Goal: Task Accomplishment & Management: Use online tool/utility

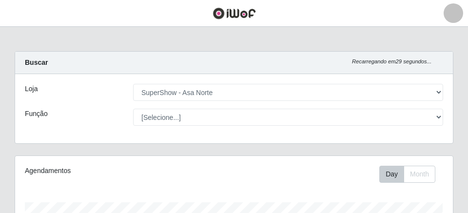
select select "71"
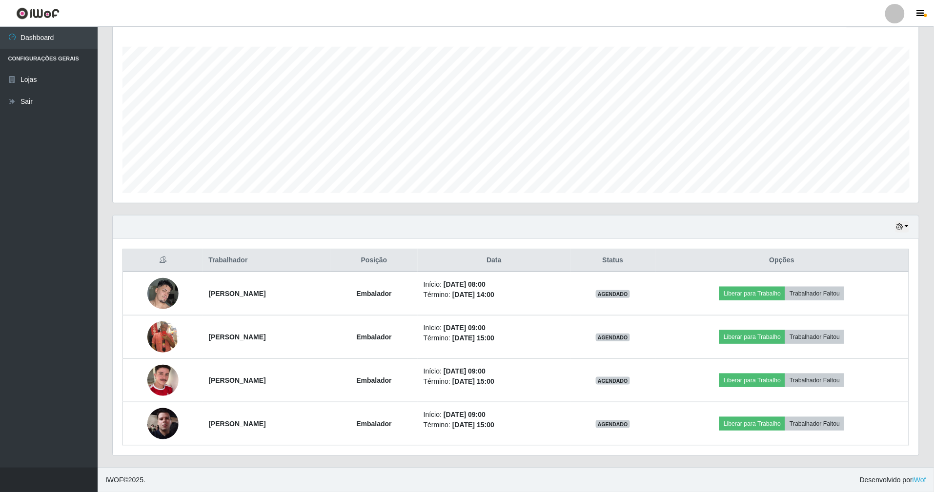
scroll to position [203, 806]
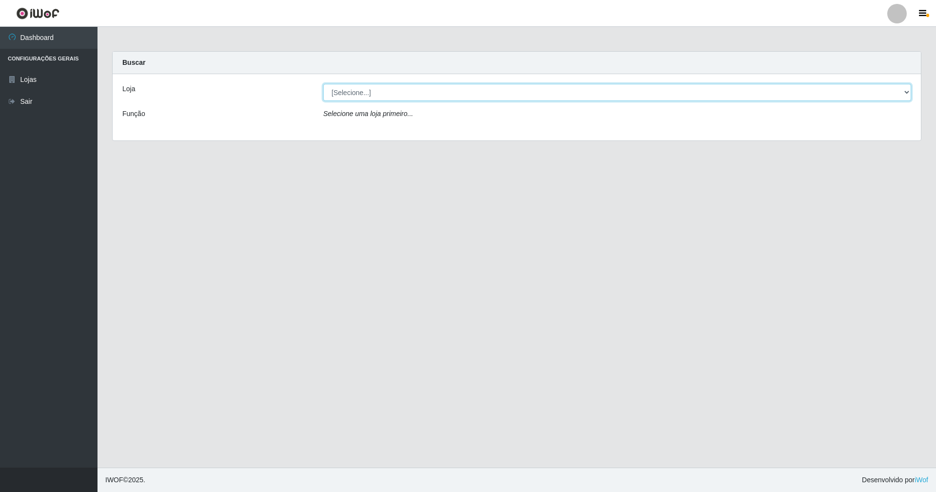
click at [907, 92] on select "[Selecione...] SuperShow - Asa Norte" at bounding box center [617, 92] width 588 height 17
select select "71"
click at [323, 84] on select "[Selecione...] SuperShow - Asa Norte" at bounding box center [617, 92] width 588 height 17
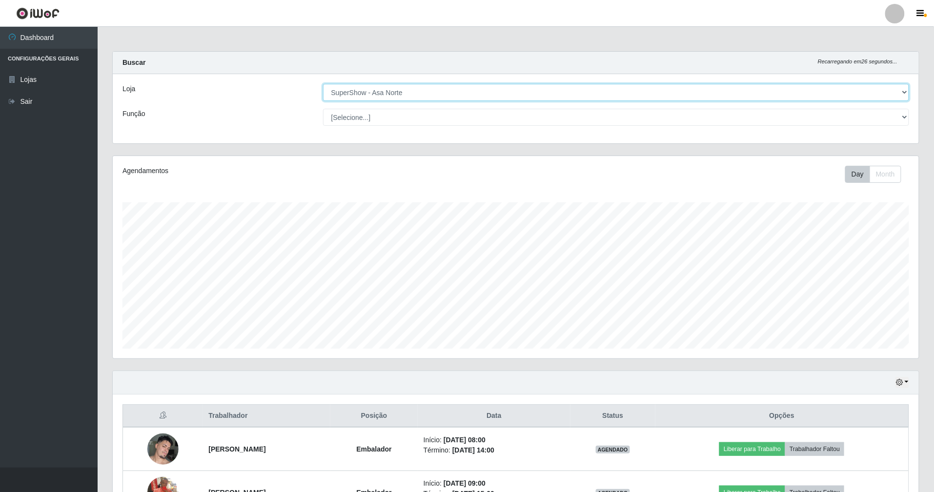
scroll to position [65, 0]
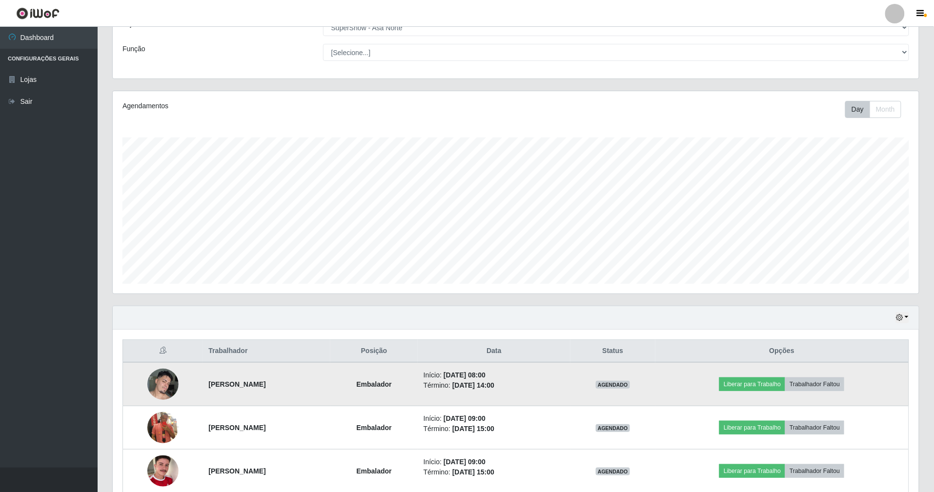
click at [159, 383] on img at bounding box center [162, 383] width 31 height 41
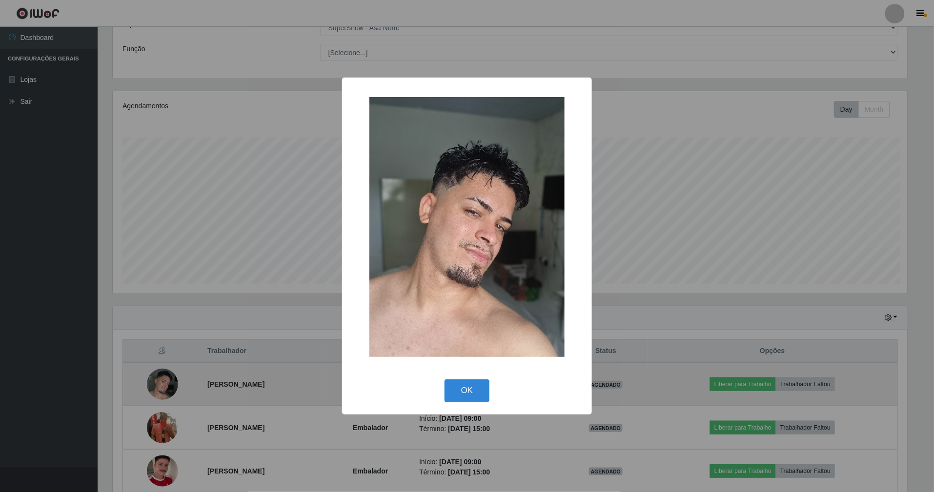
scroll to position [203, 797]
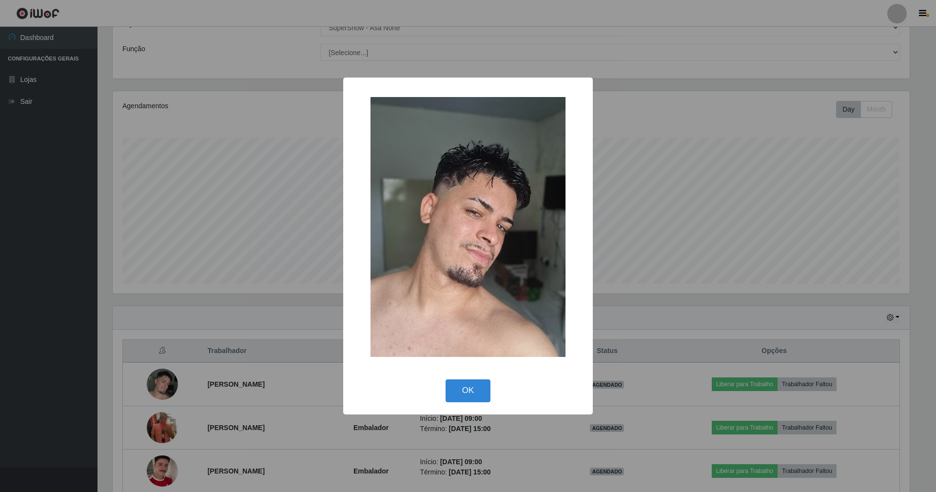
click at [281, 334] on div "× OK Cancel" at bounding box center [468, 246] width 936 height 492
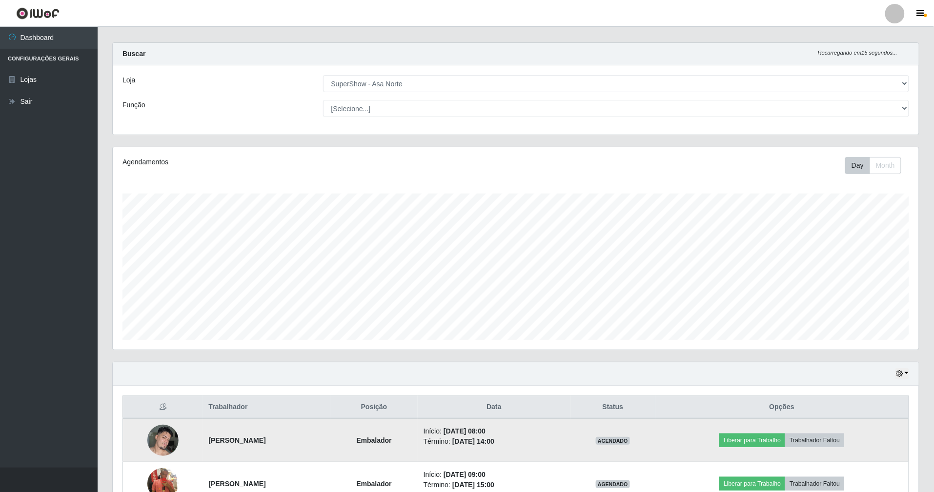
scroll to position [0, 0]
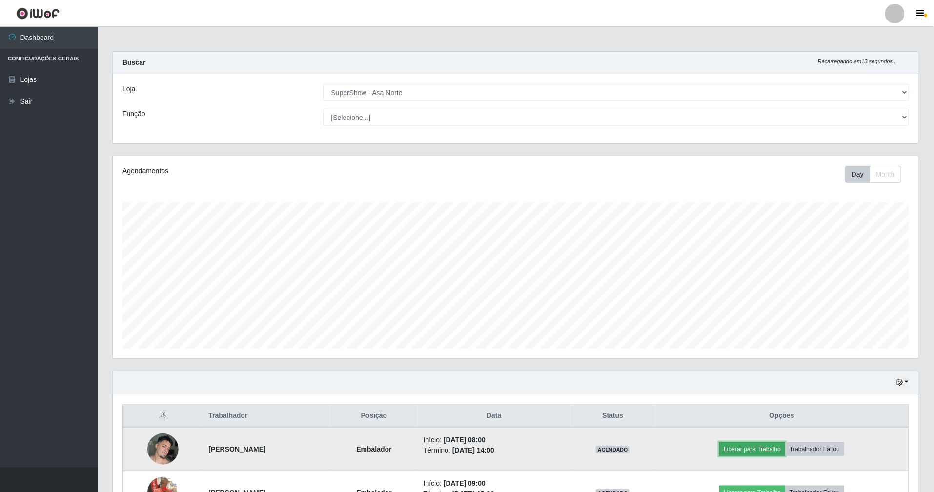
click at [785, 449] on button "Liberar para Trabalho" at bounding box center [752, 449] width 66 height 14
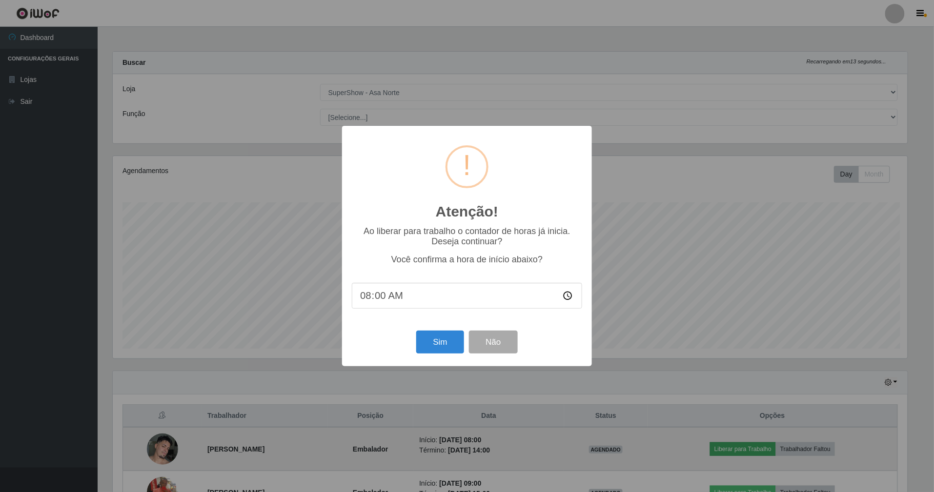
scroll to position [203, 797]
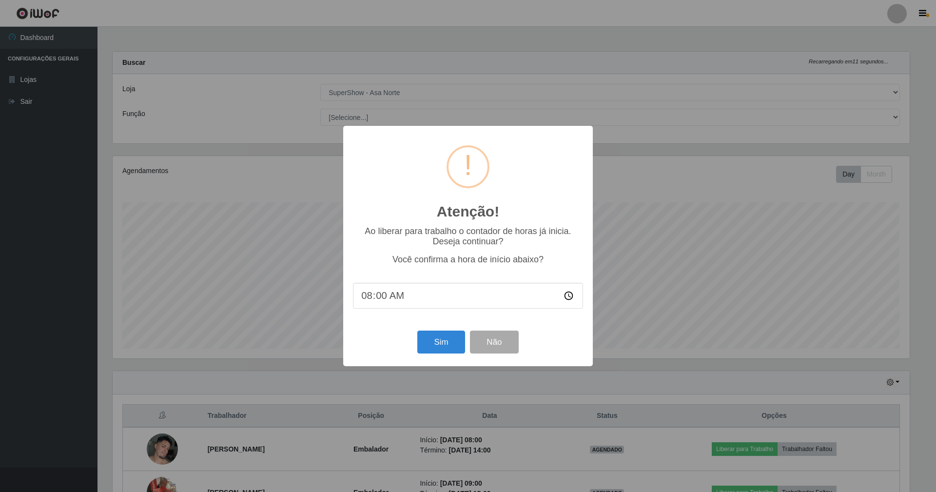
click at [377, 295] on input "08:00" at bounding box center [468, 296] width 230 height 26
type input "08:11"
click at [445, 340] on button "Sim" at bounding box center [441, 342] width 47 height 23
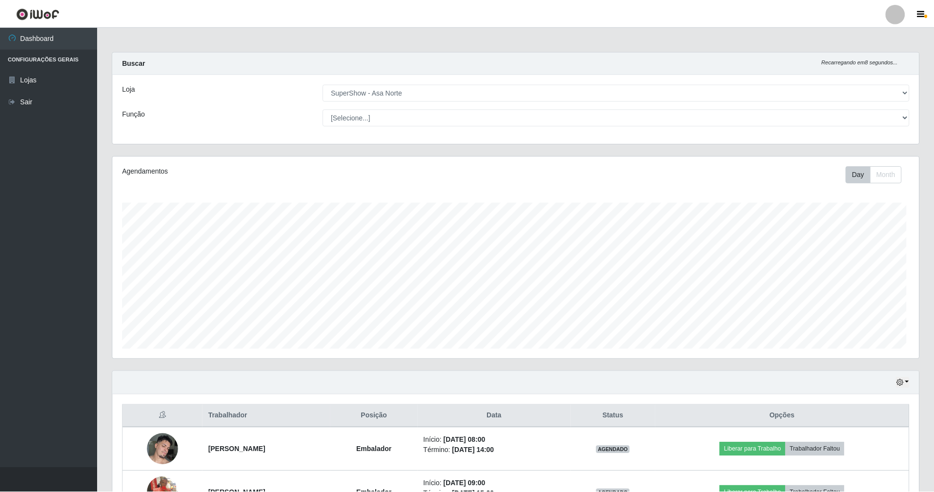
scroll to position [203, 808]
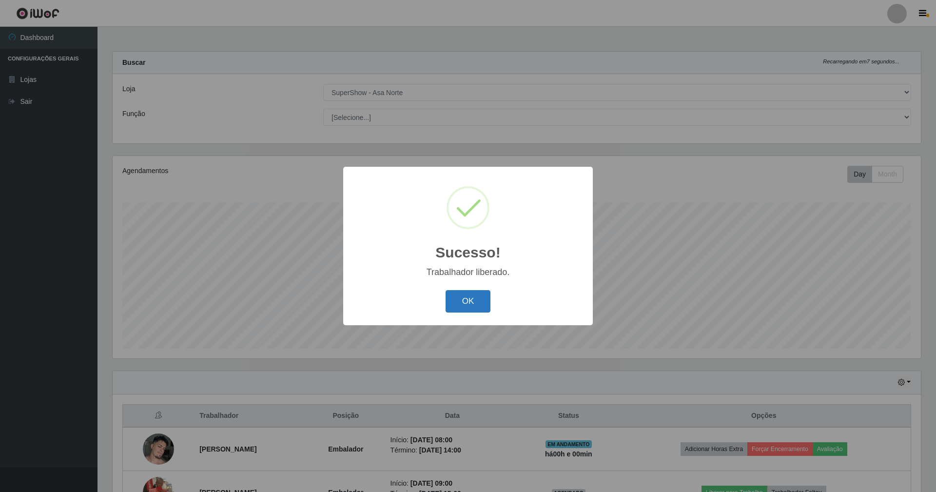
click at [465, 301] on button "OK" at bounding box center [468, 301] width 45 height 23
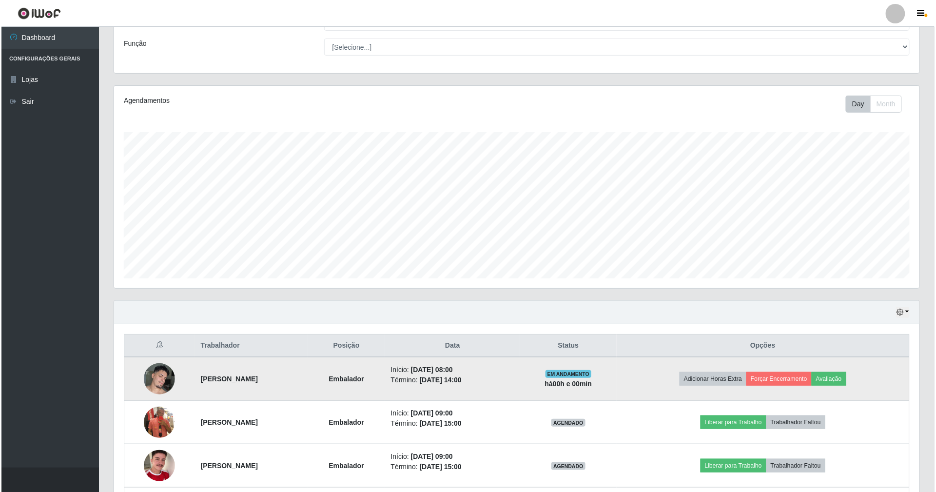
scroll to position [158, 0]
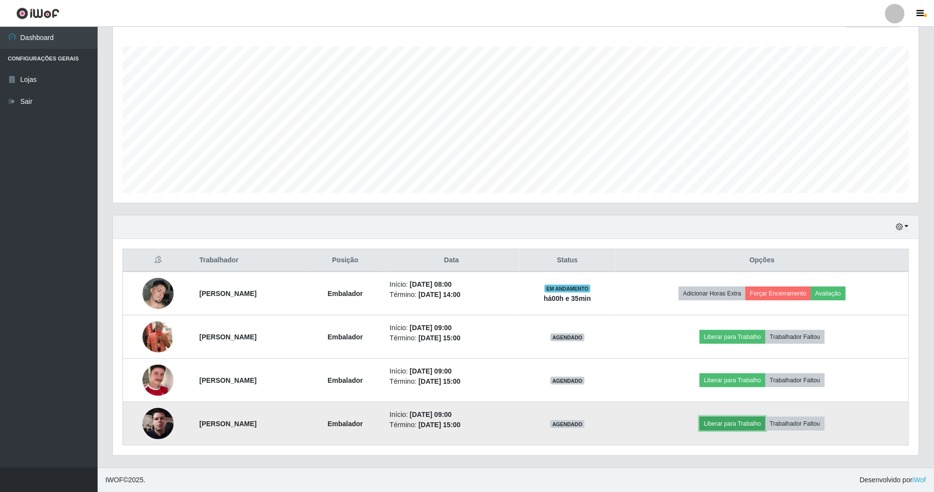
click at [765, 419] on button "Liberar para Trabalho" at bounding box center [732, 424] width 66 height 14
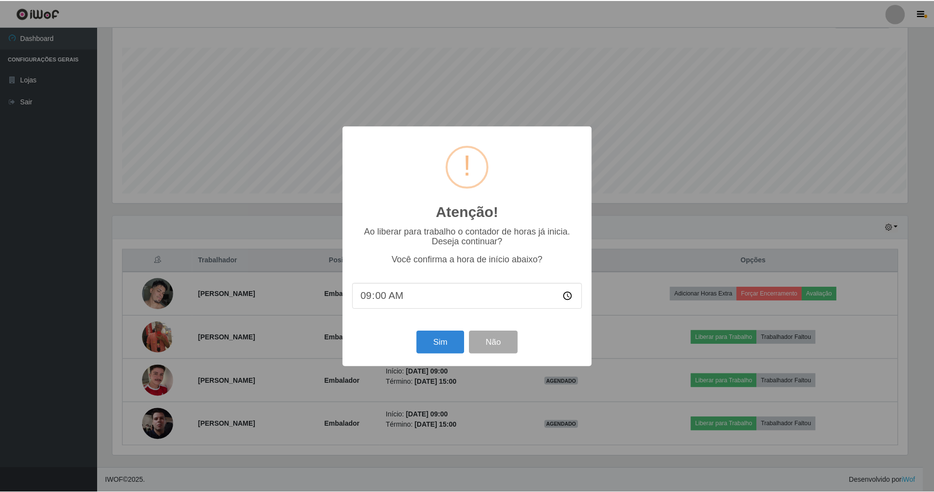
scroll to position [203, 797]
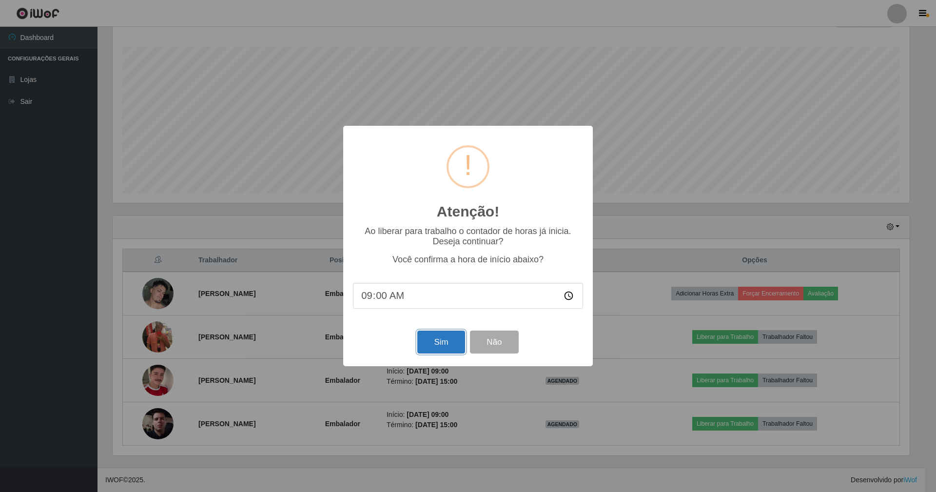
click at [447, 342] on button "Sim" at bounding box center [441, 342] width 47 height 23
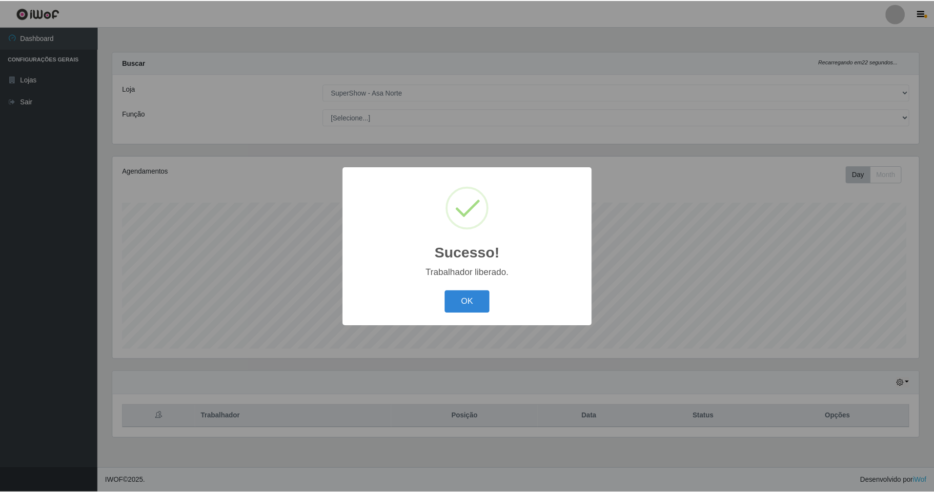
scroll to position [203, 808]
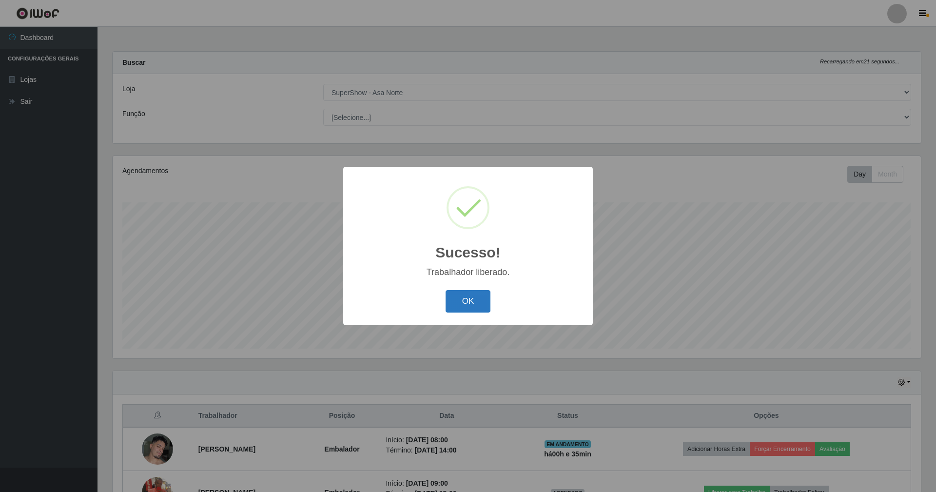
click at [466, 299] on button "OK" at bounding box center [468, 301] width 45 height 23
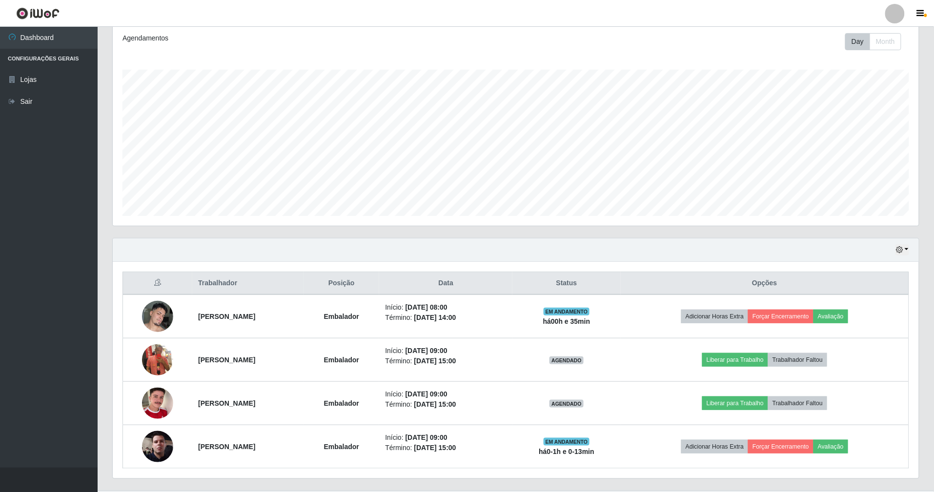
scroll to position [158, 0]
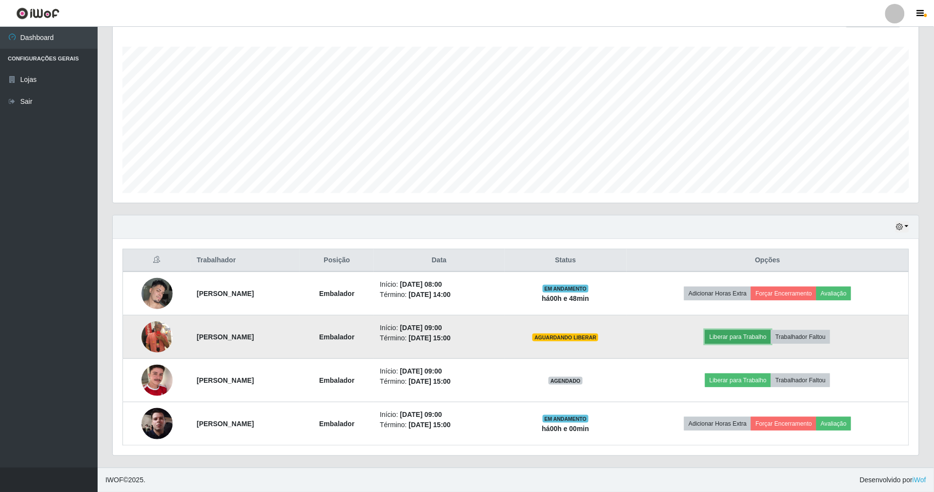
click at [763, 338] on button "Liberar para Trabalho" at bounding box center [738, 337] width 66 height 14
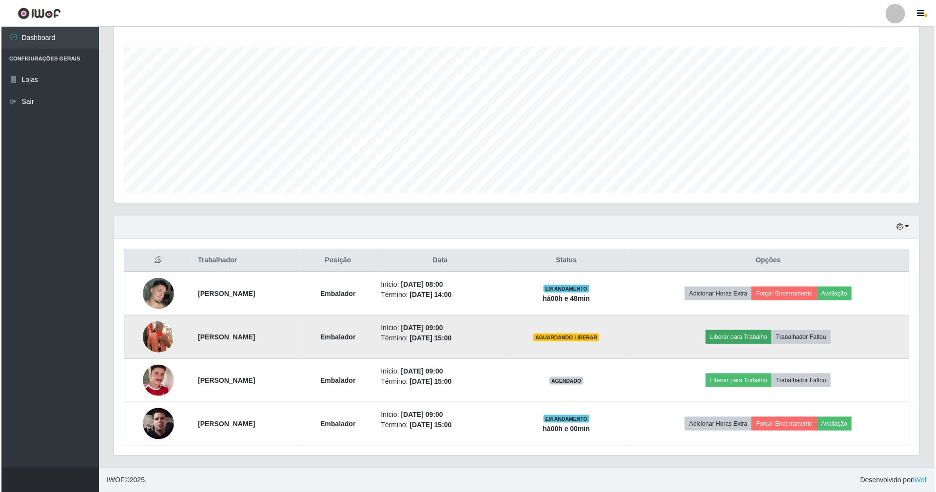
scroll to position [203, 797]
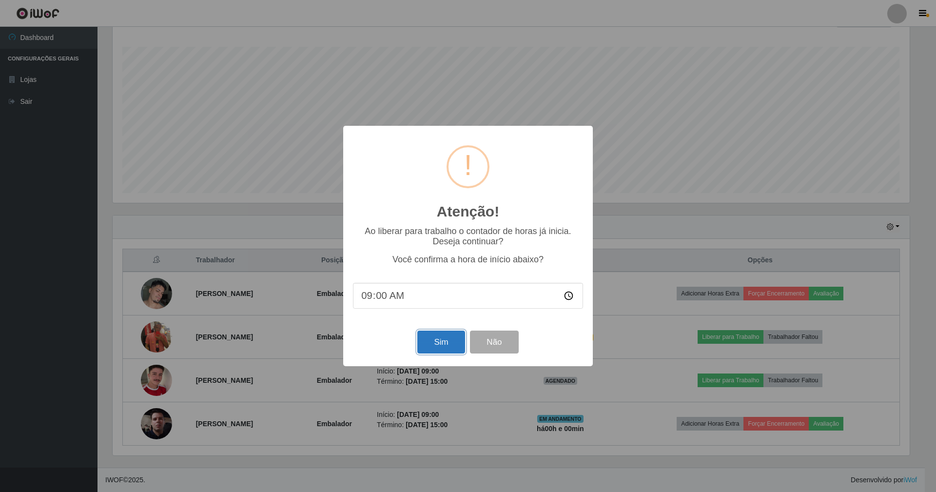
click at [436, 344] on button "Sim" at bounding box center [441, 342] width 47 height 23
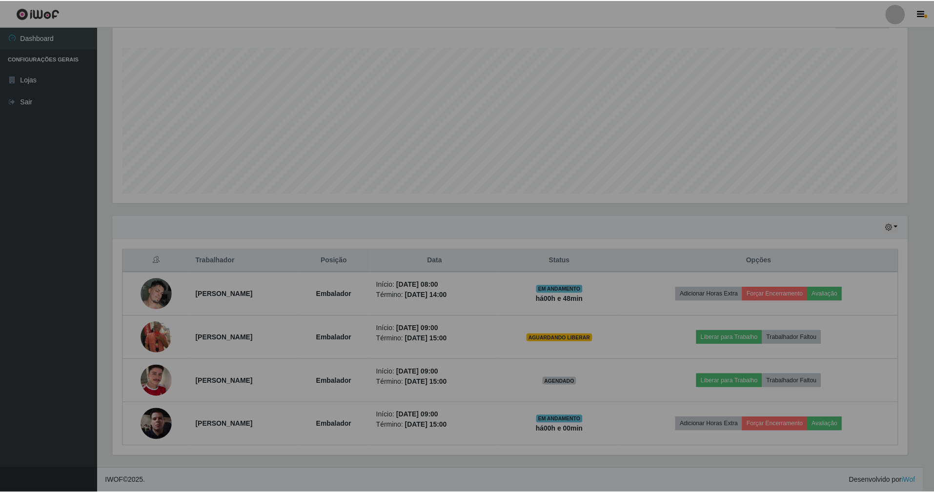
scroll to position [203, 808]
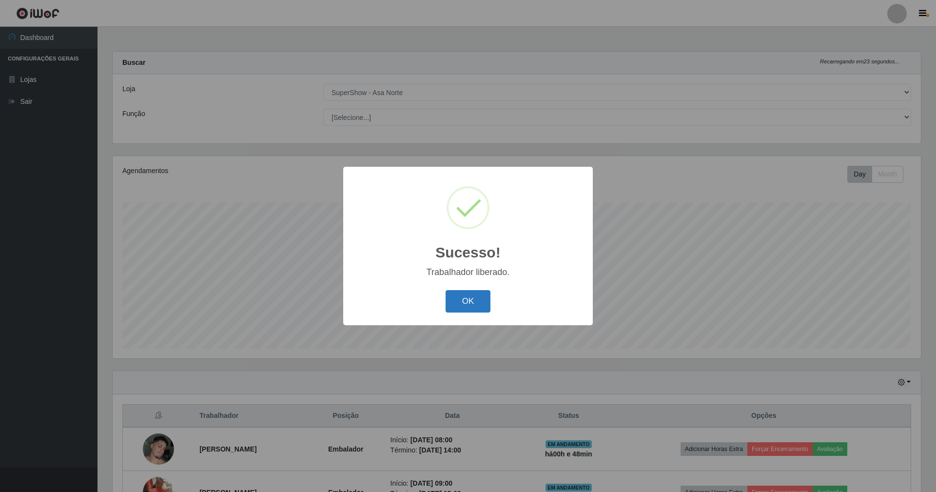
click at [477, 304] on button "OK" at bounding box center [468, 301] width 45 height 23
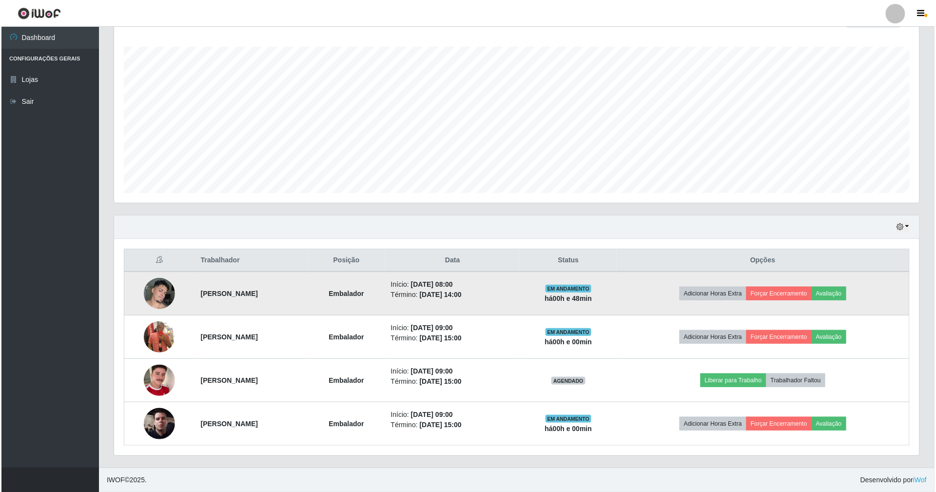
scroll to position [158, 0]
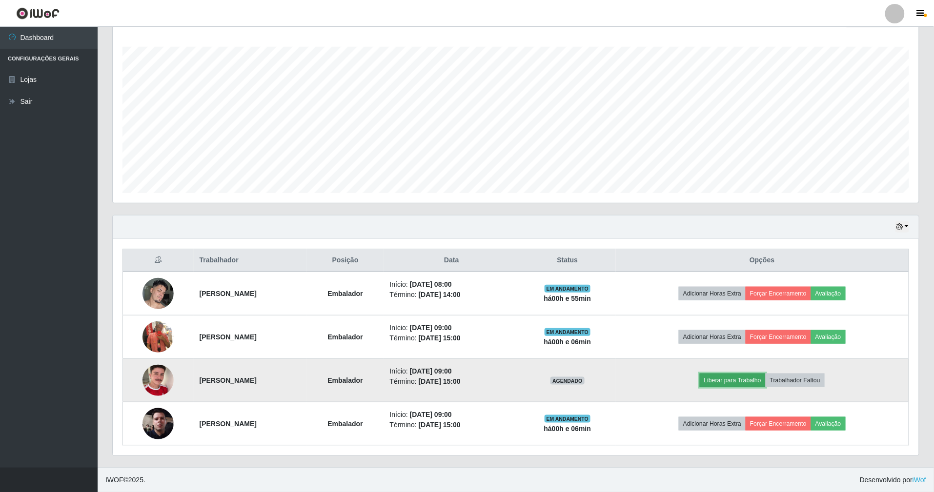
click at [750, 380] on button "Liberar para Trabalho" at bounding box center [732, 381] width 66 height 14
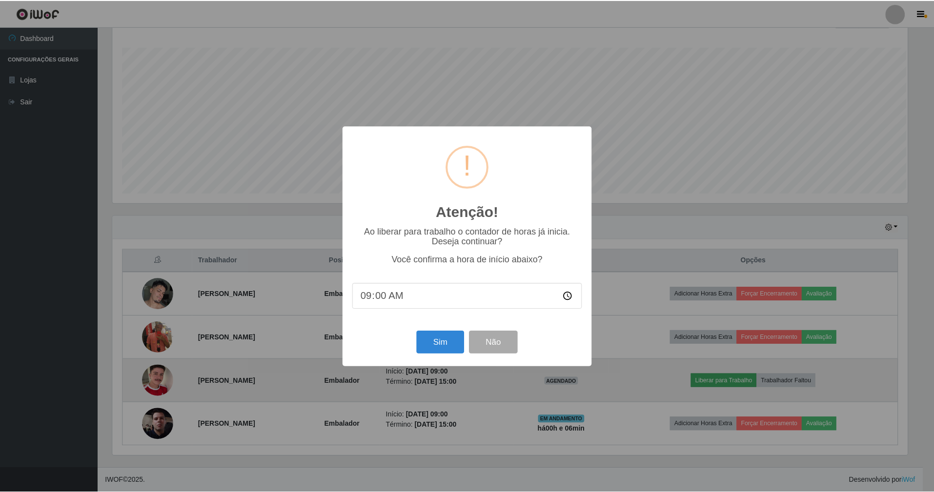
scroll to position [203, 797]
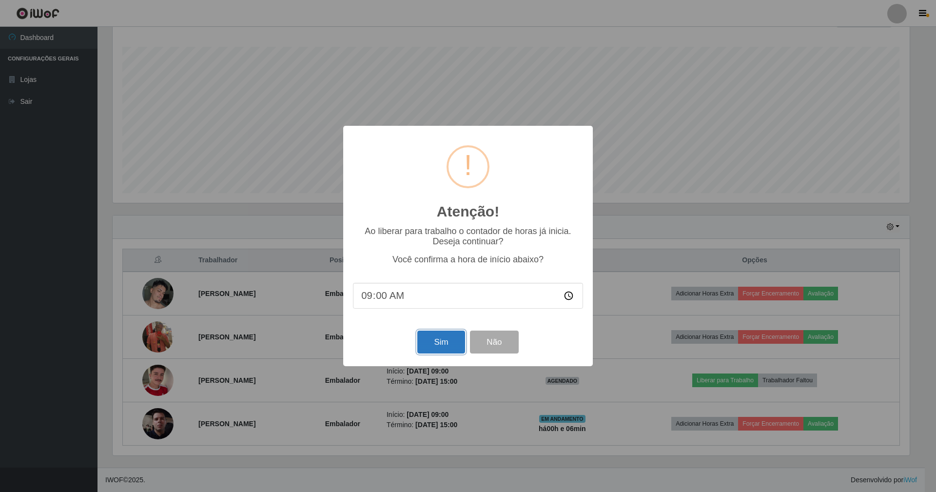
click at [437, 339] on button "Sim" at bounding box center [441, 342] width 47 height 23
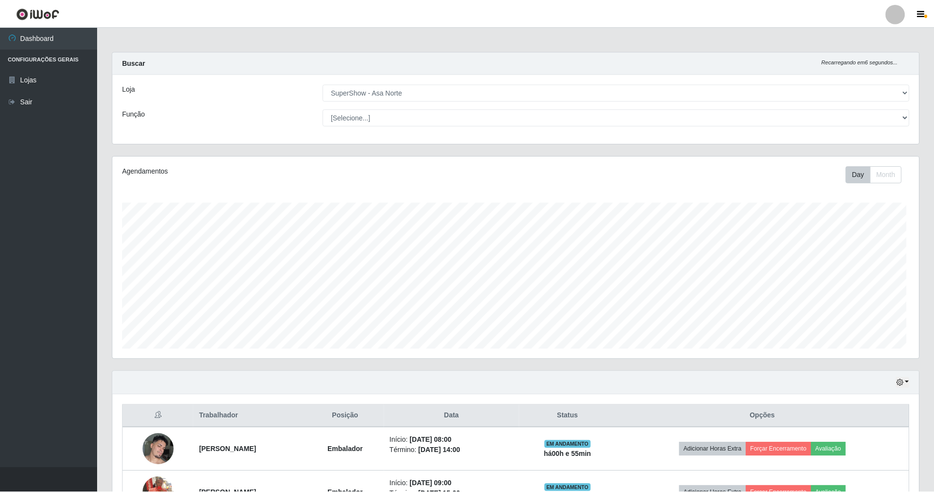
scroll to position [203, 808]
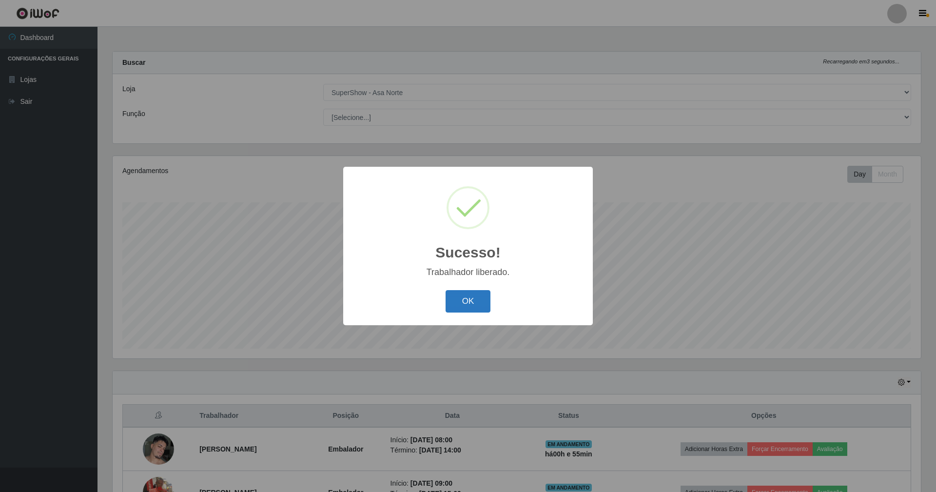
click at [461, 300] on button "OK" at bounding box center [468, 301] width 45 height 23
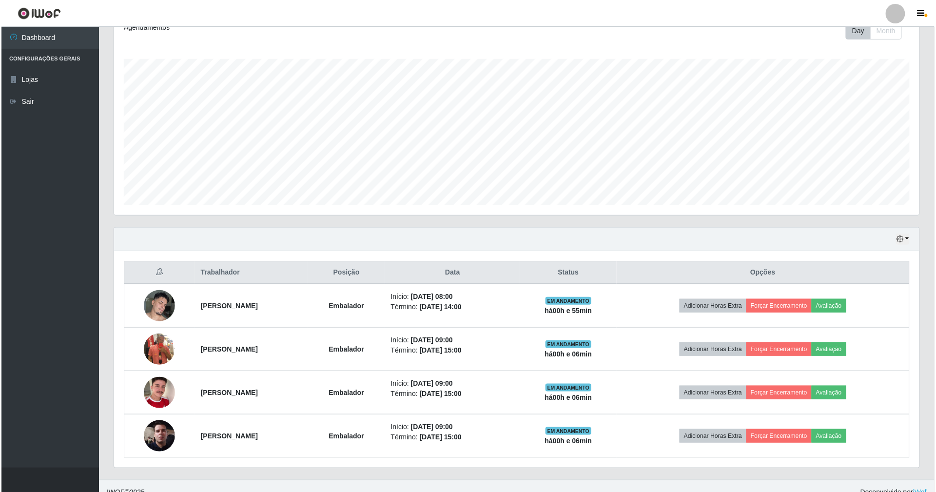
scroll to position [158, 0]
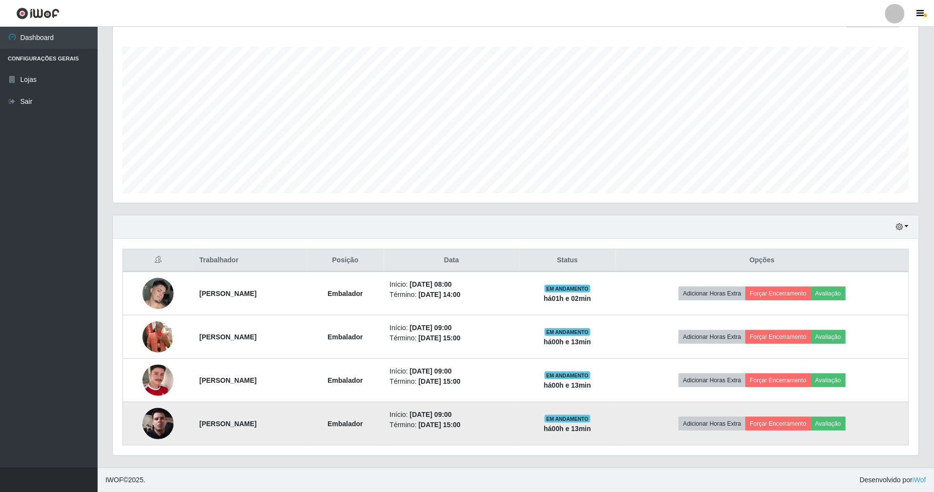
click at [149, 420] on img at bounding box center [157, 423] width 31 height 69
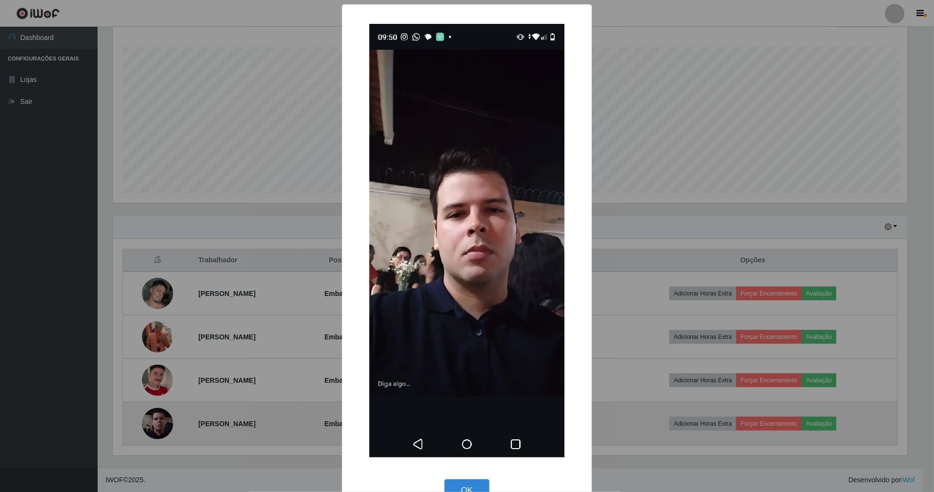
scroll to position [203, 797]
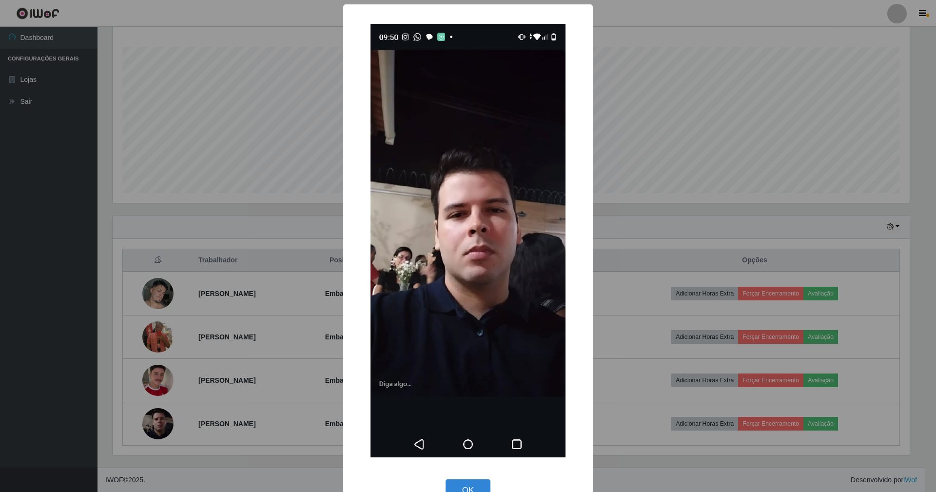
click at [258, 241] on div "× OK Cancel" at bounding box center [468, 246] width 936 height 492
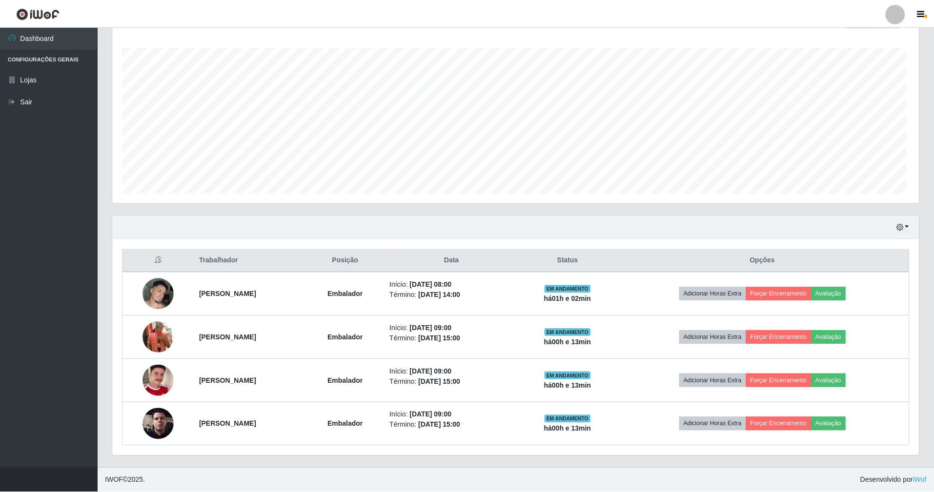
scroll to position [203, 806]
